Goal: Transaction & Acquisition: Purchase product/service

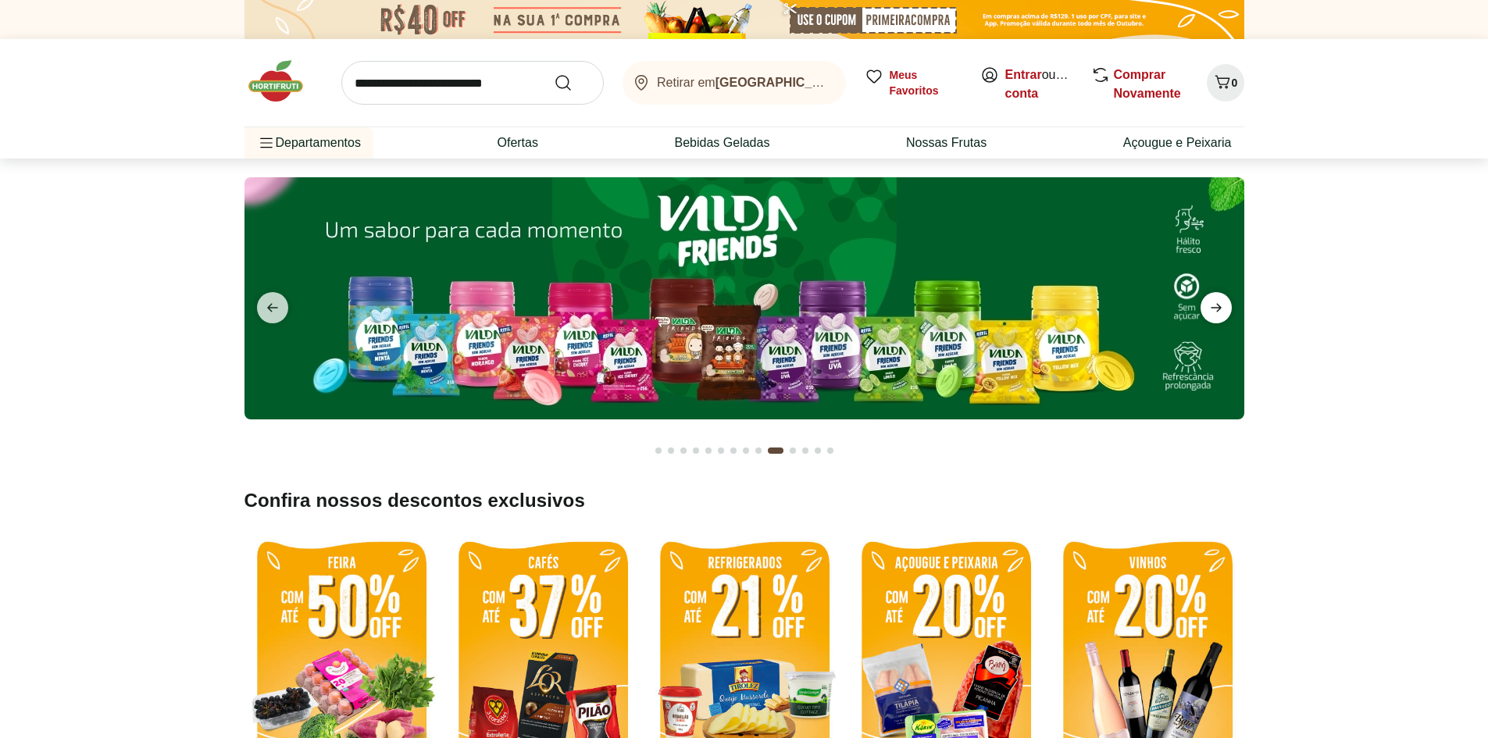
click at [1226, 312] on span "next" at bounding box center [1215, 307] width 31 height 31
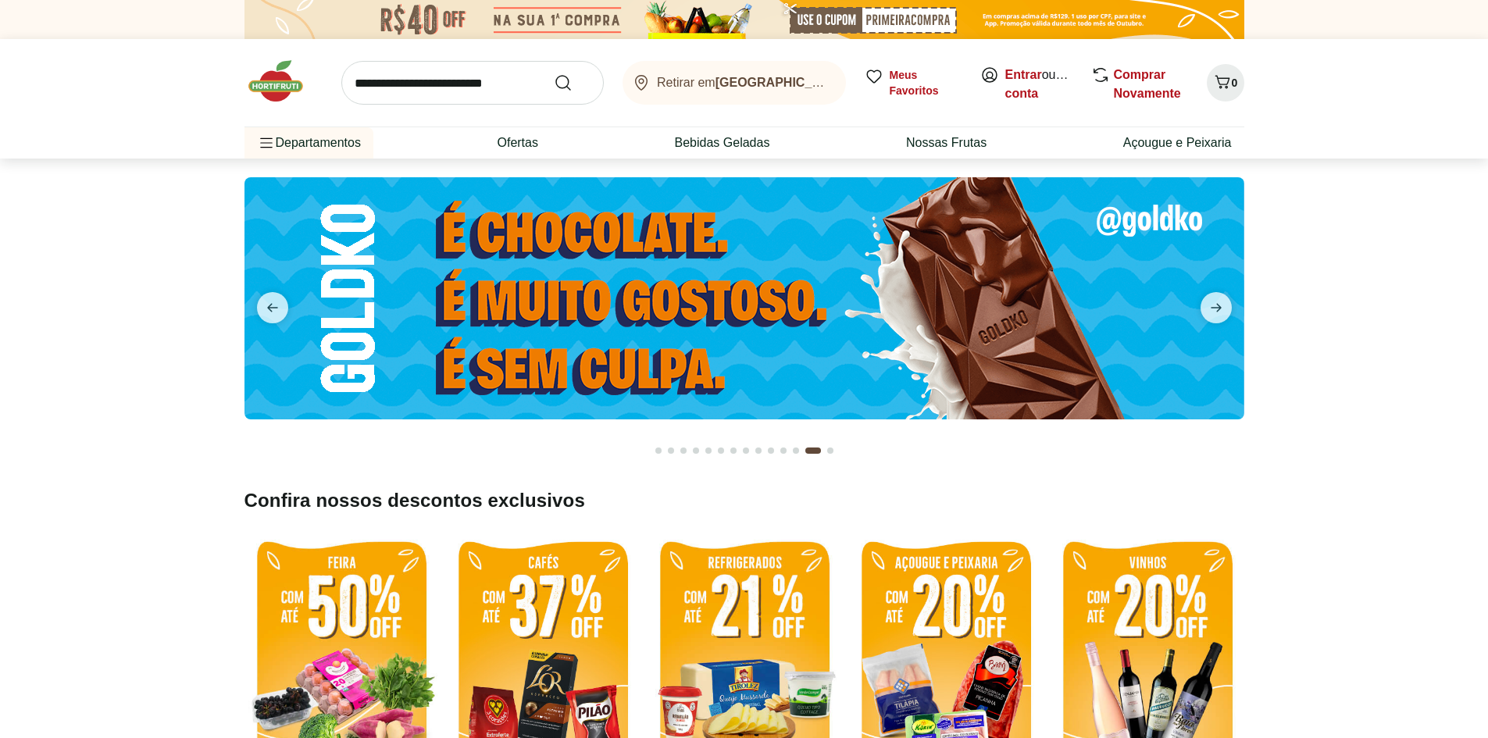
click at [646, 334] on img at bounding box center [744, 298] width 1000 height 242
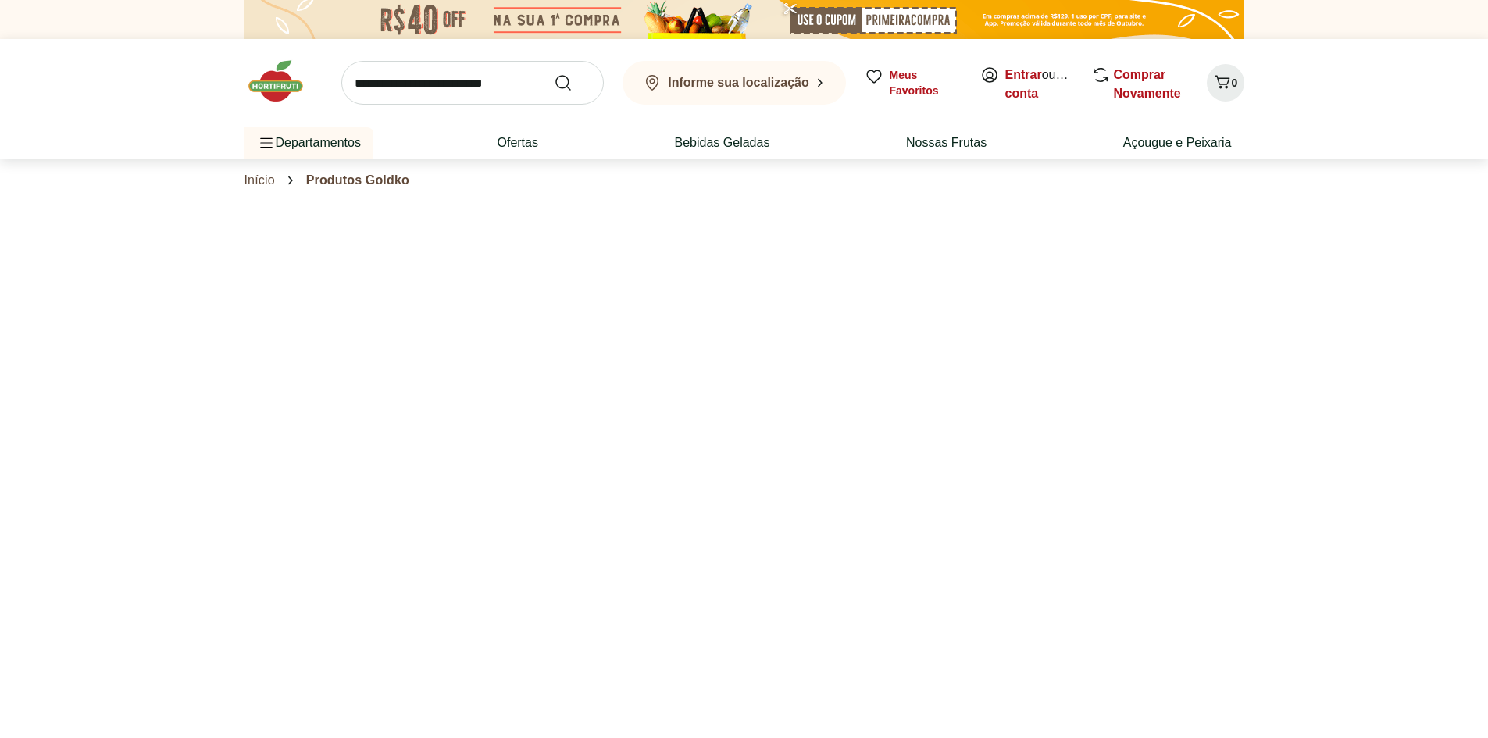
select select "**********"
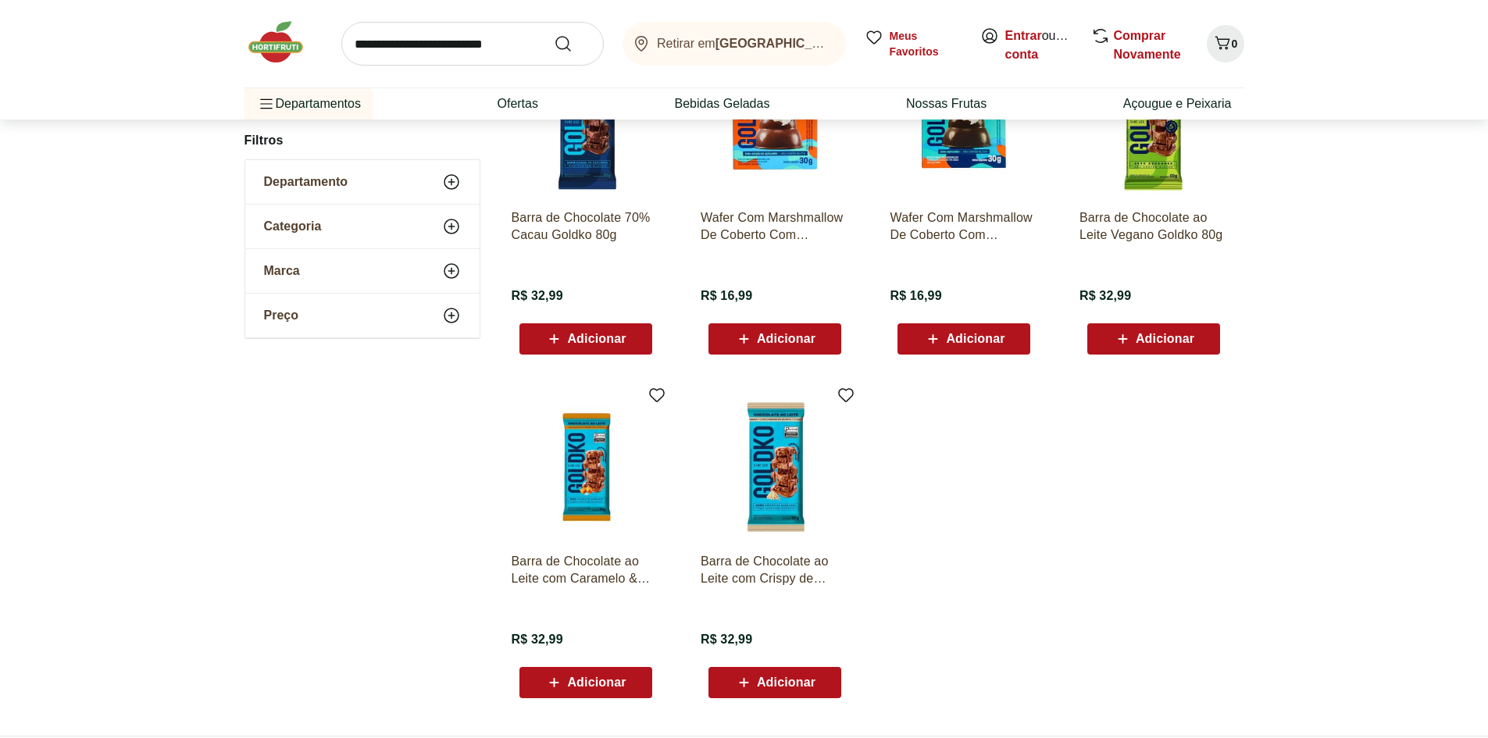
scroll to position [625, 0]
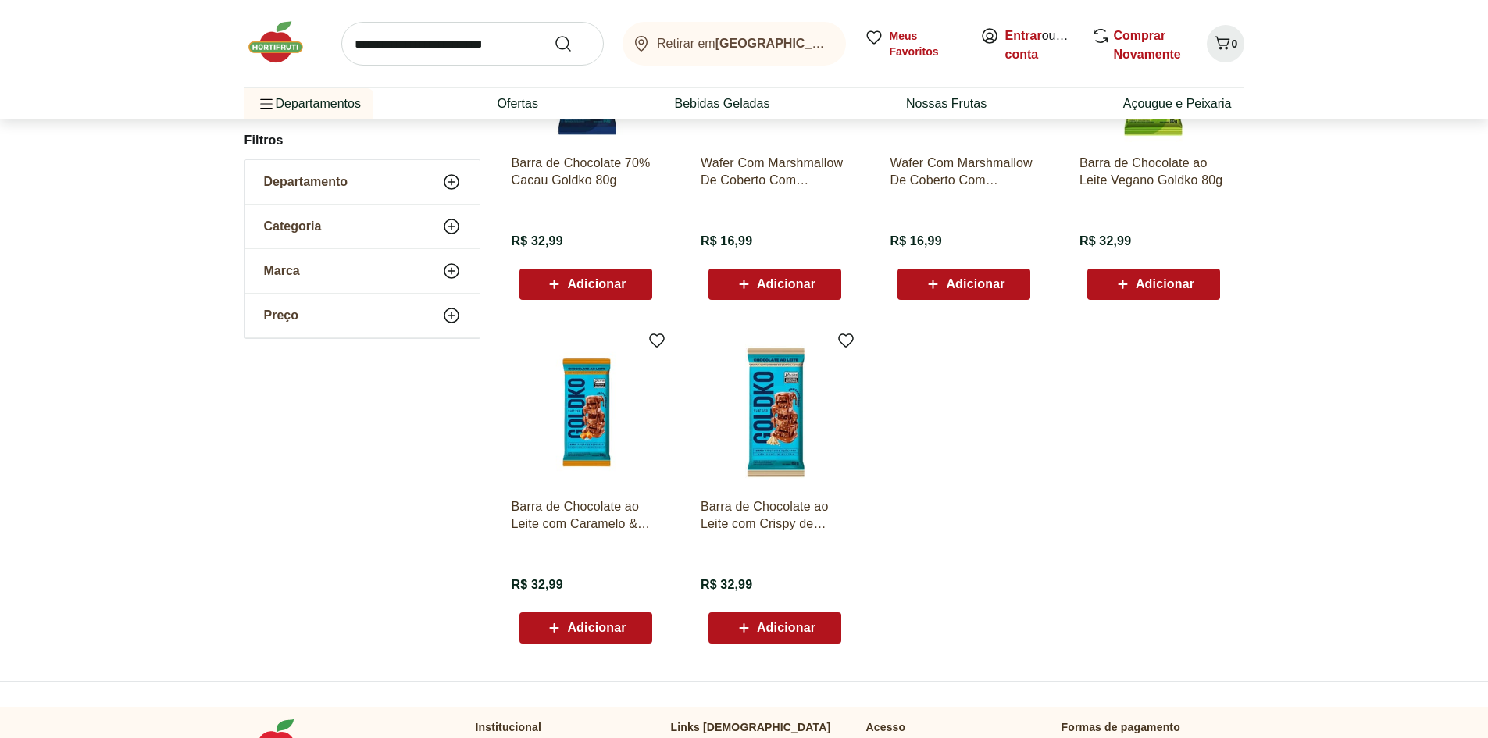
click at [755, 418] on img at bounding box center [775, 411] width 148 height 148
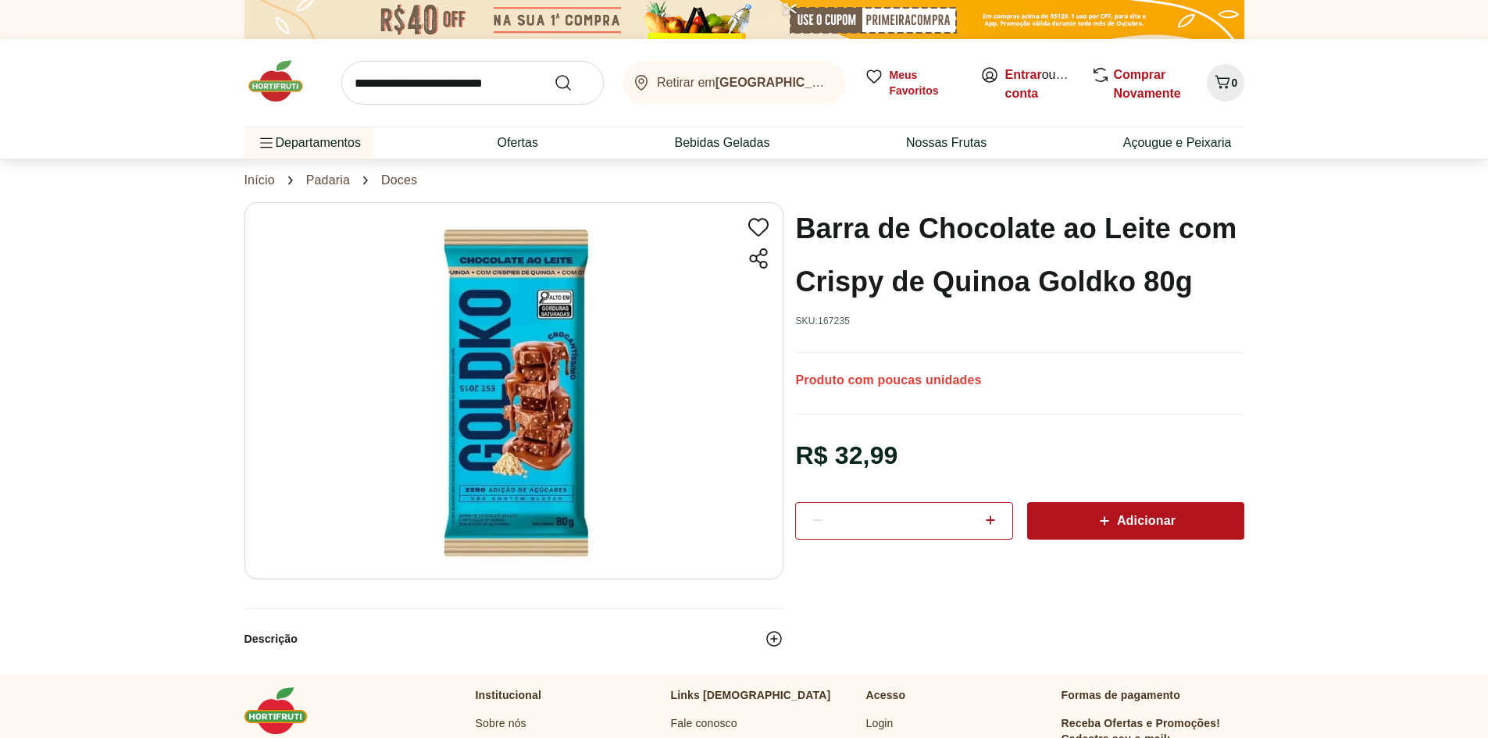
click at [273, 91] on img at bounding box center [283, 81] width 78 height 47
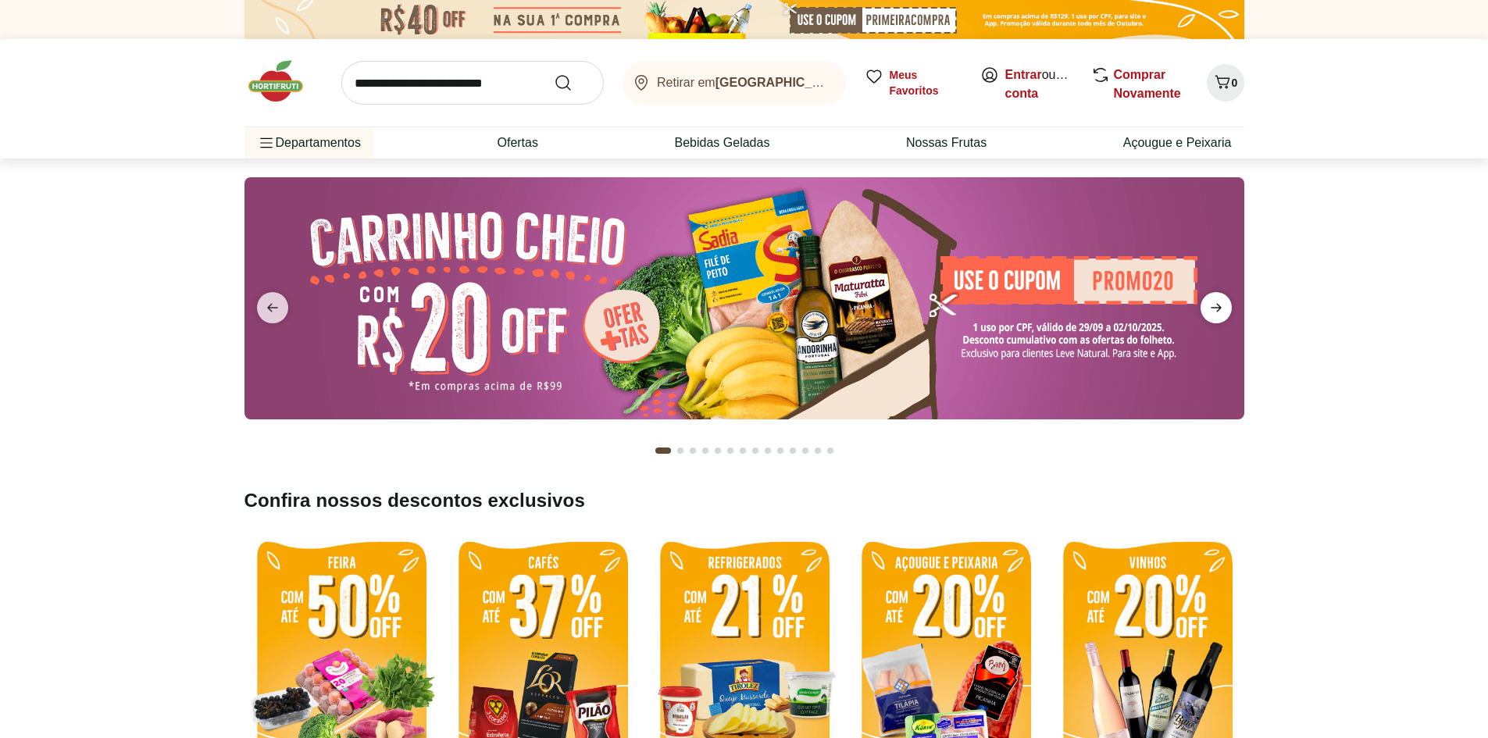
click at [1222, 312] on icon "next" at bounding box center [1216, 307] width 19 height 19
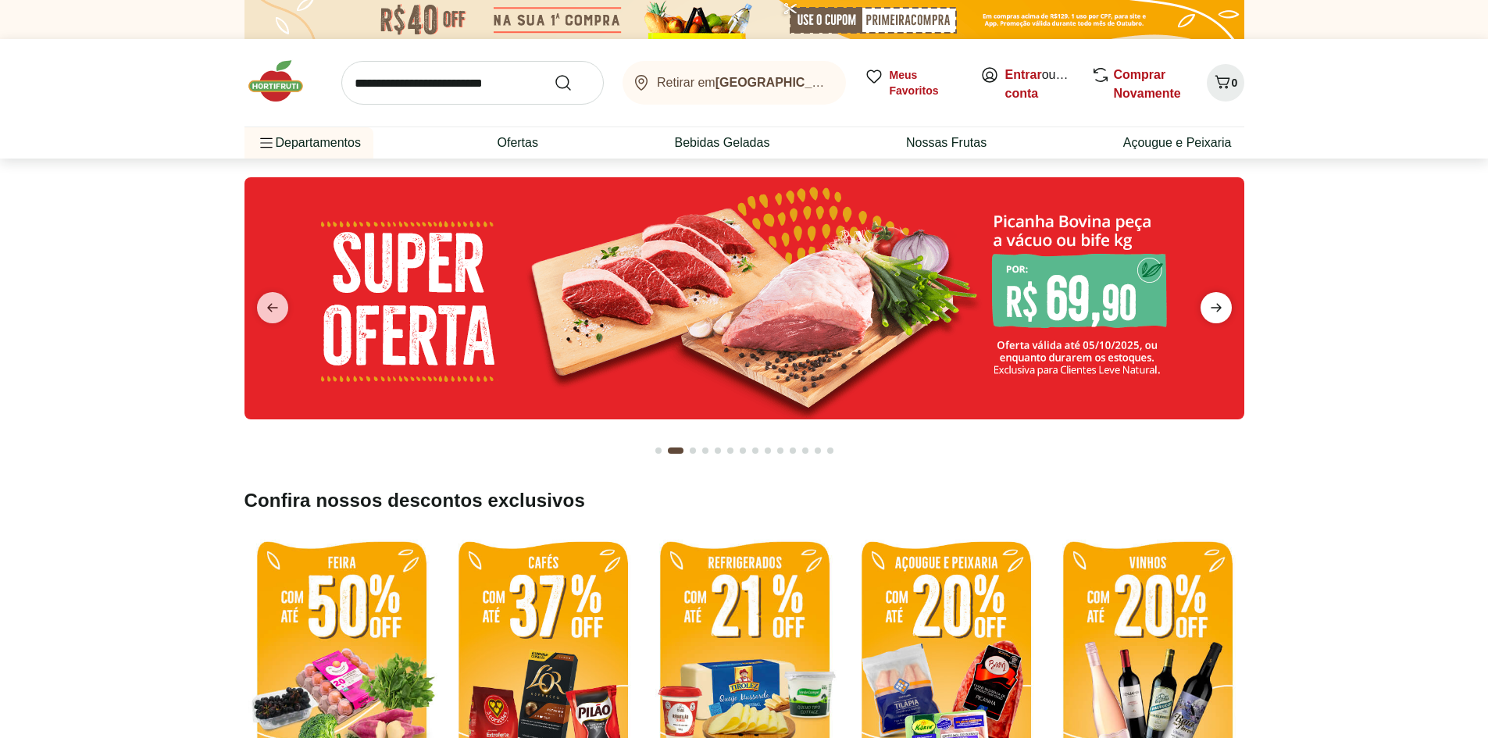
click at [1222, 312] on icon "next" at bounding box center [1216, 307] width 19 height 19
